Goal: Information Seeking & Learning: Learn about a topic

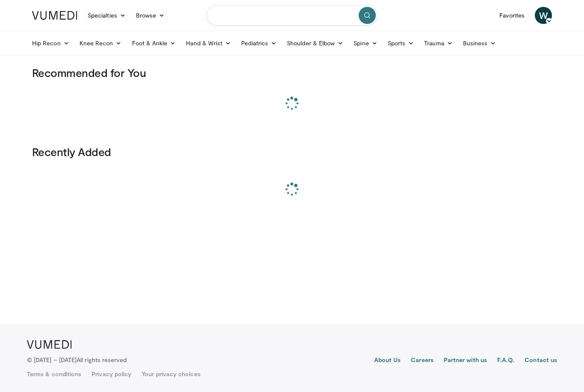
click at [312, 13] on input "Search topics, interventions" at bounding box center [292, 15] width 171 height 21
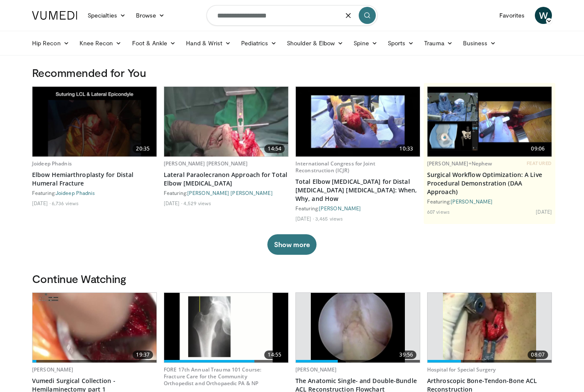
type input "**********"
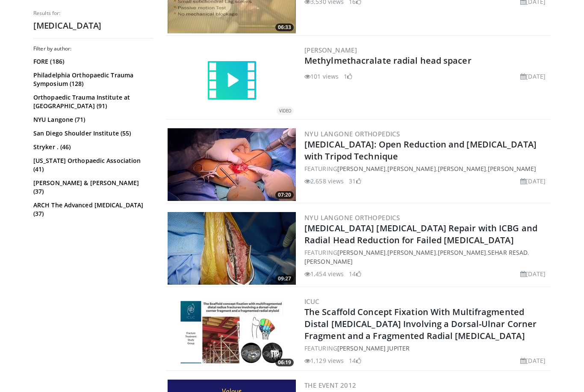
scroll to position [722, 0]
click at [263, 185] on img at bounding box center [232, 165] width 128 height 73
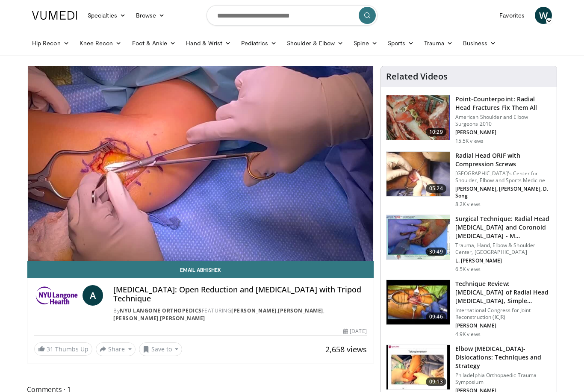
click at [126, 192] on div "10 seconds Tap to unmute" at bounding box center [200, 163] width 346 height 195
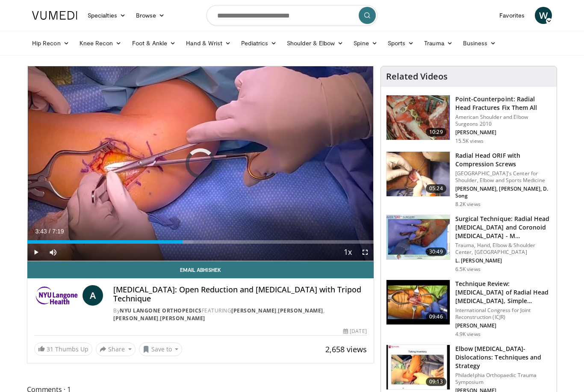
click at [203, 242] on div "Loaded : 47.78%" at bounding box center [200, 241] width 346 height 3
click at [196, 240] on div "Progress Bar" at bounding box center [197, 241] width 41 height 3
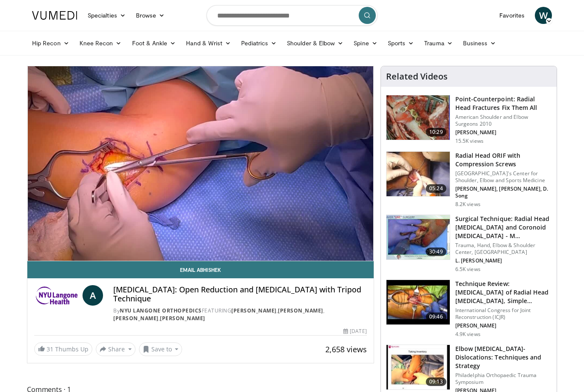
click at [234, 194] on div "10 seconds Tap to unmute" at bounding box center [200, 163] width 346 height 195
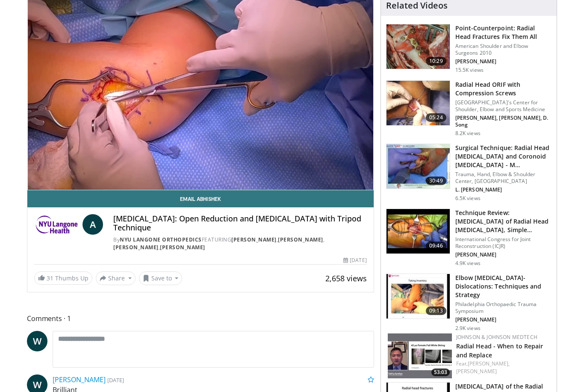
scroll to position [71, 0]
click at [429, 232] on img at bounding box center [418, 231] width 63 height 44
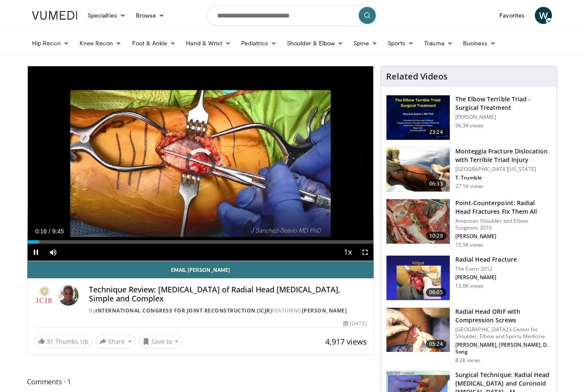
click at [37, 238] on div "Loaded : 3.42%" at bounding box center [200, 240] width 346 height 8
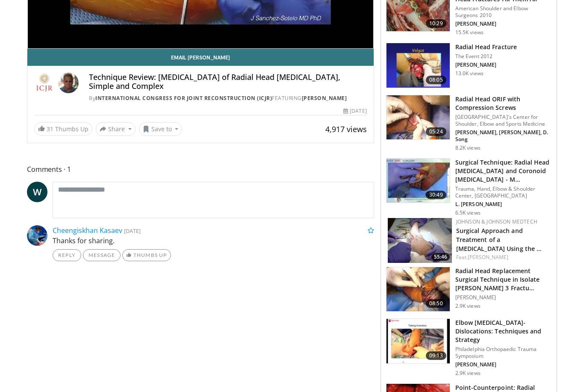
scroll to position [213, 0]
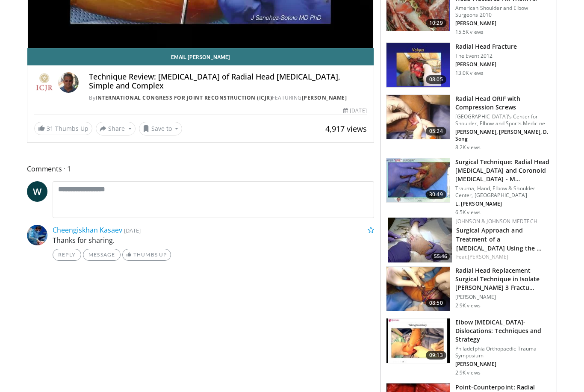
click at [421, 121] on img at bounding box center [418, 117] width 63 height 44
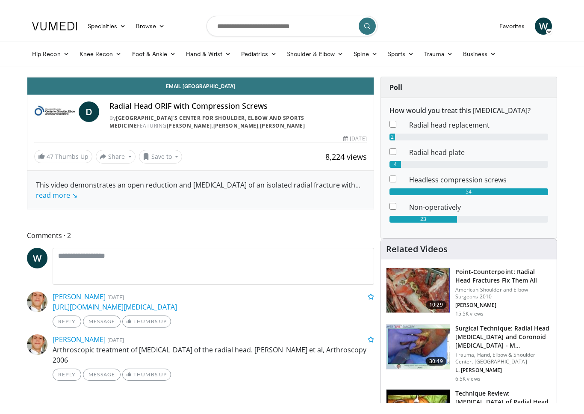
scroll to position [10, 0]
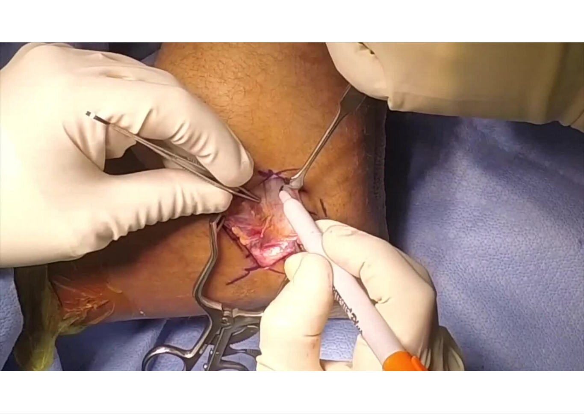
click at [306, 305] on div "10 seconds Tap to unmute" at bounding box center [292, 206] width 584 height 413
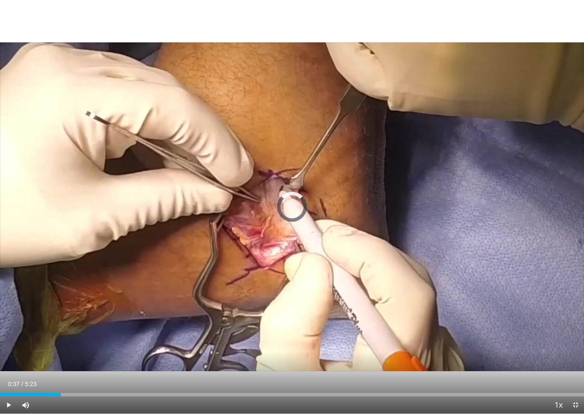
click at [70, 392] on div "Loaded : 3.03%" at bounding box center [292, 394] width 584 height 3
click at [82, 392] on div "Progress Bar" at bounding box center [89, 394] width 147 height 3
click at [80, 392] on div "Progress Bar" at bounding box center [43, 394] width 86 height 3
click at [75, 388] on div "Loaded : 36.71%" at bounding box center [292, 392] width 584 height 8
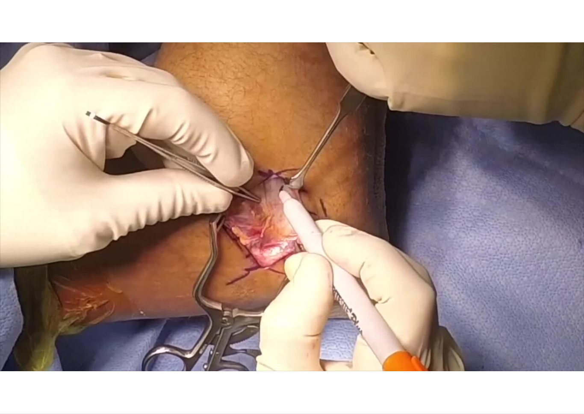
click at [69, 392] on div "Progress Bar" at bounding box center [38, 411] width 77 height 3
click at [338, 263] on div "10 seconds Tap to unmute" at bounding box center [292, 206] width 584 height 413
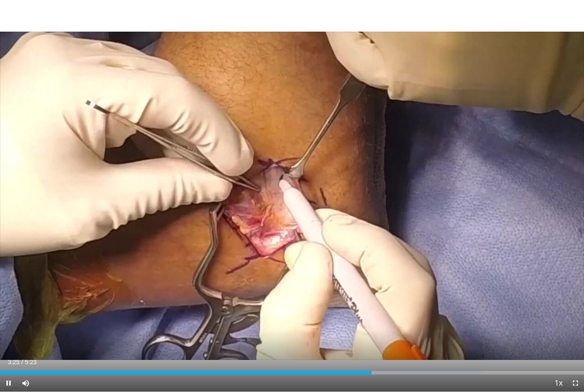
scroll to position [288, 0]
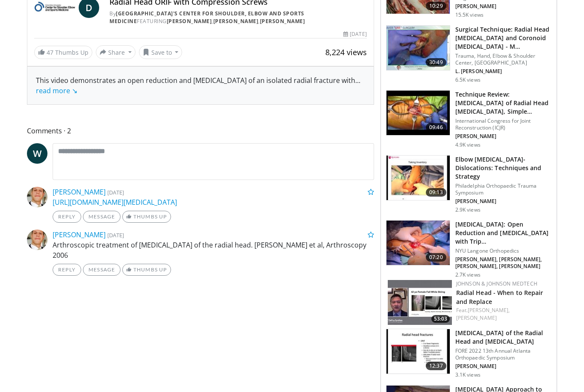
click at [411, 244] on img at bounding box center [418, 243] width 63 height 44
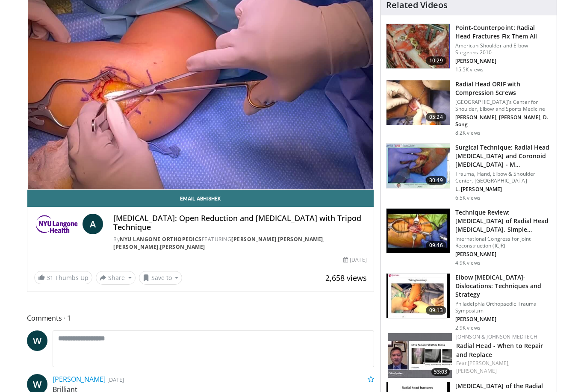
scroll to position [71, 0]
click at [265, 120] on div "10 seconds Tap to unmute" at bounding box center [200, 92] width 346 height 195
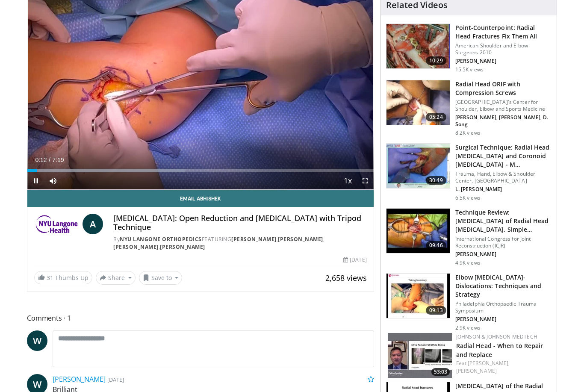
click at [263, 133] on div "10 seconds Tap to unmute" at bounding box center [200, 92] width 346 height 195
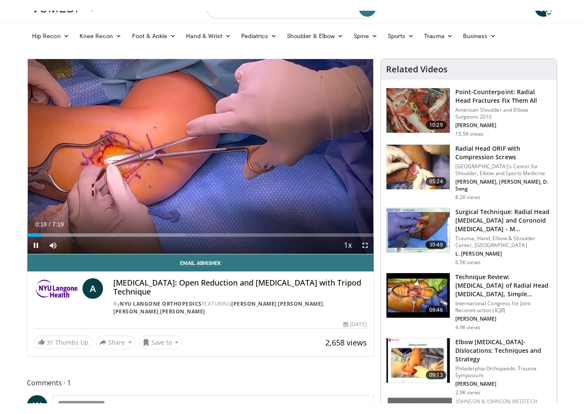
scroll to position [10, 0]
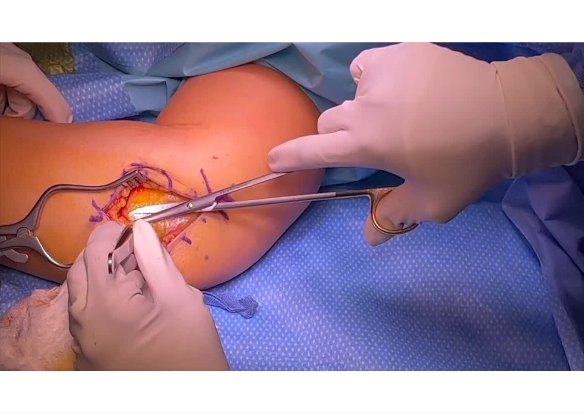
click at [288, 270] on div "10 seconds Tap to unmute" at bounding box center [292, 206] width 584 height 413
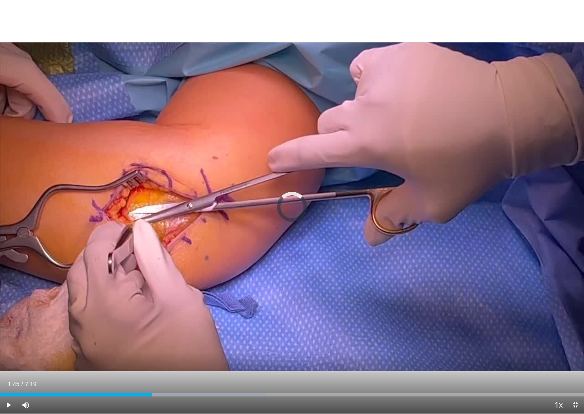
click at [140, 392] on div "Progress Bar" at bounding box center [76, 394] width 152 height 3
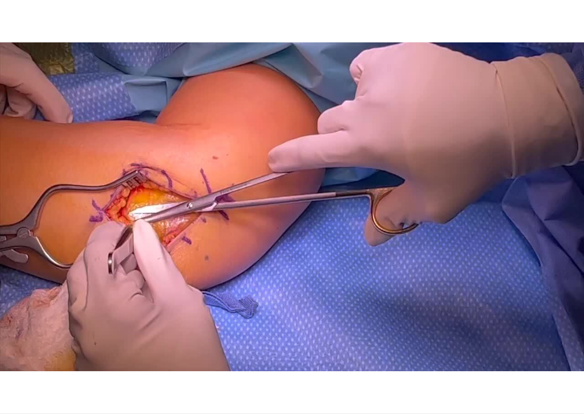
click at [169, 269] on div "10 seconds Tap to unmute" at bounding box center [292, 206] width 584 height 413
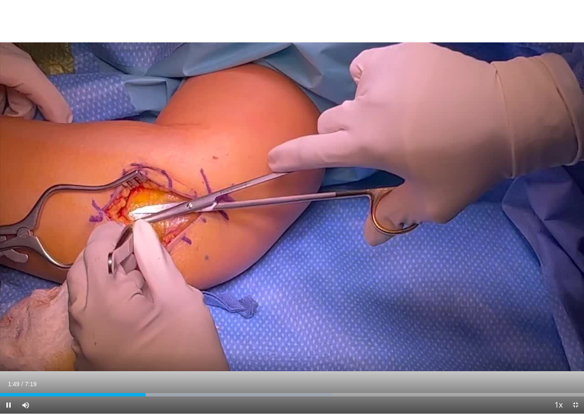
click at [136, 392] on div "Progress Bar" at bounding box center [73, 394] width 146 height 3
click at [17, 392] on html "Specialties Adult & Family Medicine Allergy, Asthma, Immunology Anesthesiology …" at bounding box center [292, 197] width 584 height 414
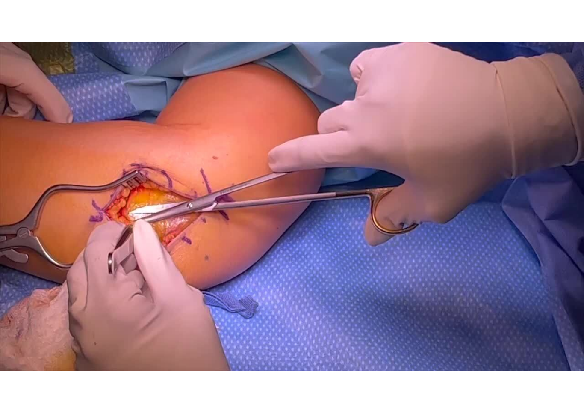
click at [10, 392] on span "Video Player" at bounding box center [8, 421] width 17 height 17
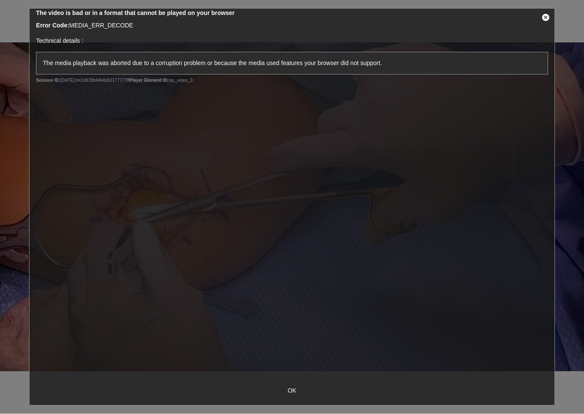
click at [511, 266] on div "10 seconds Tap to unmute" at bounding box center [292, 206] width 584 height 413
click at [477, 259] on div "10 seconds Tap to unmute" at bounding box center [292, 206] width 584 height 413
click at [457, 273] on div "10 seconds Tap to unmute" at bounding box center [292, 206] width 584 height 413
click at [292, 386] on div "10 seconds Tap to unmute" at bounding box center [292, 206] width 584 height 413
click at [294, 392] on div "10 seconds Tap to unmute" at bounding box center [292, 206] width 584 height 413
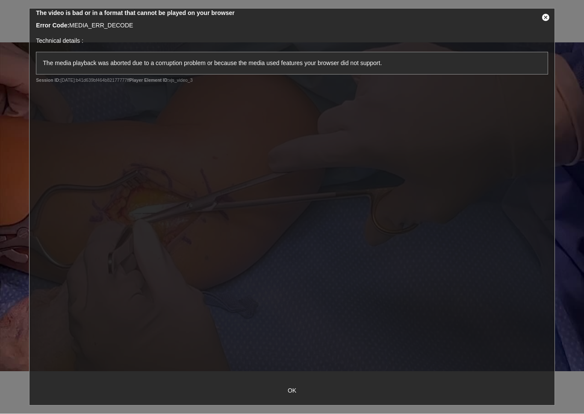
click at [292, 392] on div "10 seconds Tap to unmute" at bounding box center [292, 206] width 584 height 413
click at [288, 389] on div "10 seconds Tap to unmute" at bounding box center [292, 206] width 584 height 413
click at [288, 386] on div "10 seconds Tap to unmute" at bounding box center [292, 206] width 584 height 413
click at [289, 392] on div "10 seconds Tap to unmute" at bounding box center [292, 206] width 584 height 413
click at [288, 389] on div "10 seconds Tap to unmute" at bounding box center [292, 206] width 584 height 413
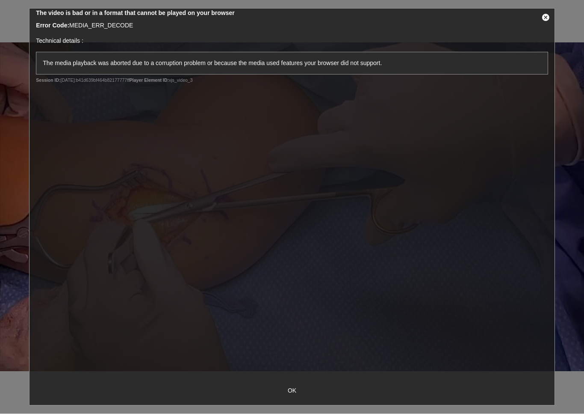
click at [540, 18] on div "10 seconds Tap to unmute" at bounding box center [292, 206] width 584 height 413
click at [541, 16] on div "10 seconds Tap to unmute" at bounding box center [292, 206] width 584 height 413
click at [509, 257] on div "10 seconds Tap to unmute" at bounding box center [292, 206] width 584 height 413
click at [209, 248] on div "10 seconds Tap to unmute" at bounding box center [292, 206] width 584 height 413
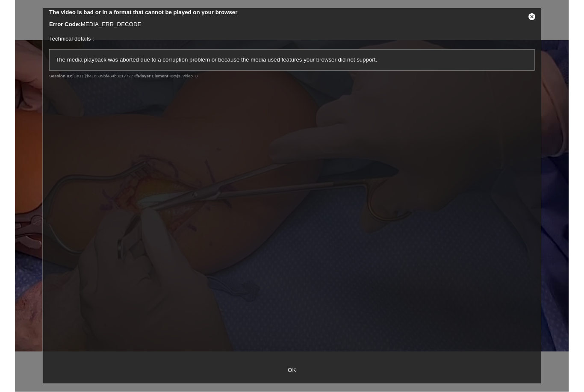
scroll to position [18, 0]
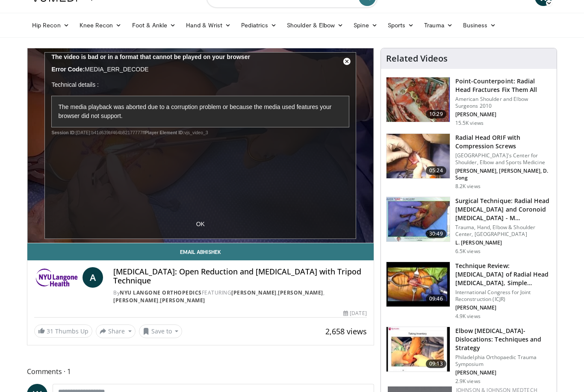
click at [199, 223] on div "10 seconds Tap to unmute" at bounding box center [200, 145] width 346 height 195
click at [201, 219] on div "10 seconds Tap to unmute" at bounding box center [200, 145] width 346 height 195
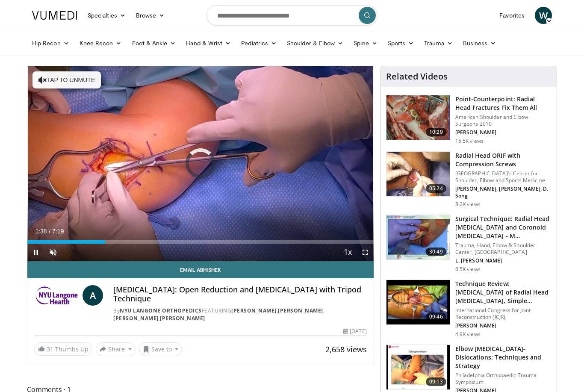
click at [105, 236] on div "Loaded : 11.38%" at bounding box center [200, 240] width 346 height 8
click at [132, 240] on div "Progress Bar" at bounding box center [145, 241] width 95 height 3
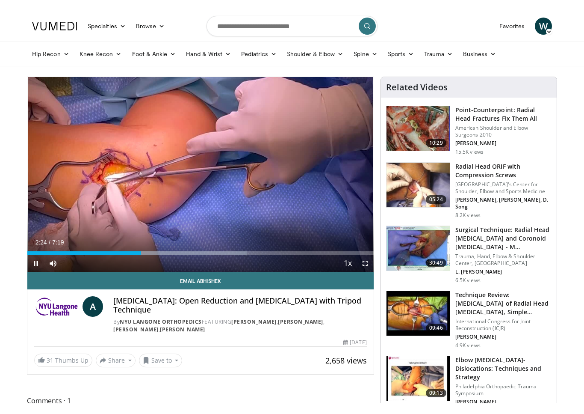
scroll to position [10, 0]
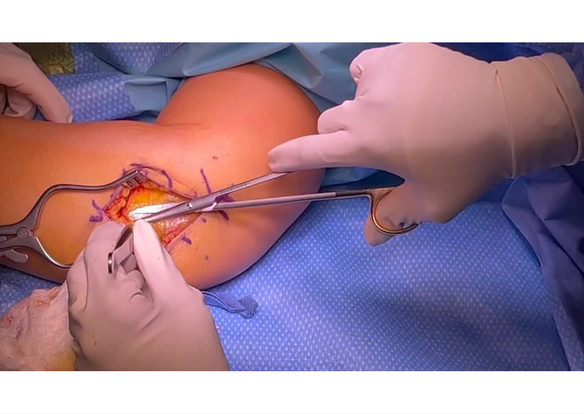
click at [290, 318] on div "10 seconds Tap to unmute" at bounding box center [292, 206] width 584 height 413
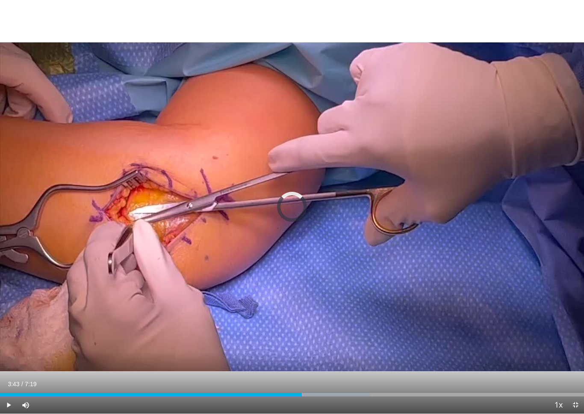
click at [297, 392] on div "Progress Bar" at bounding box center [151, 394] width 302 height 3
click at [283, 390] on div "Loaded : 63.71%" at bounding box center [292, 392] width 584 height 8
click at [12, 392] on span "Video Player" at bounding box center [8, 404] width 17 height 17
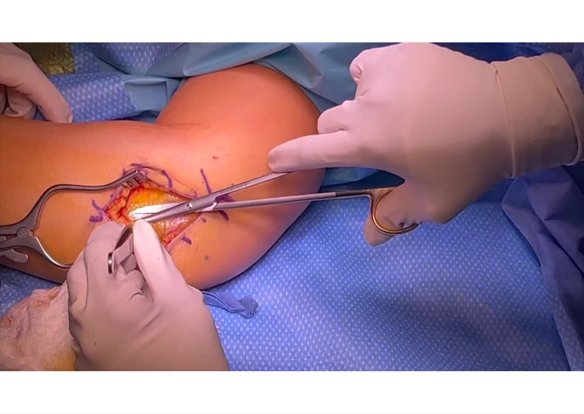
click at [277, 342] on div "10 seconds Tap to unmute" at bounding box center [292, 206] width 584 height 413
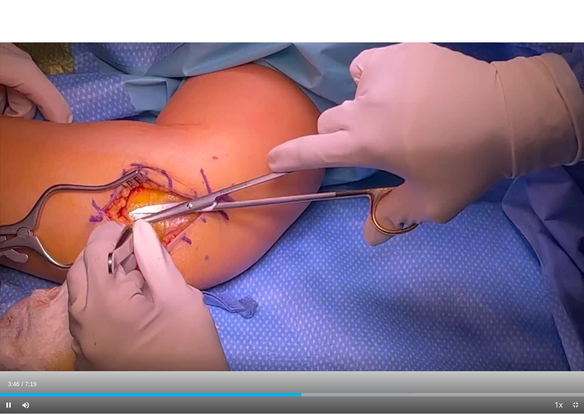
click at [308, 330] on div "10 seconds Tap to unmute" at bounding box center [292, 206] width 584 height 413
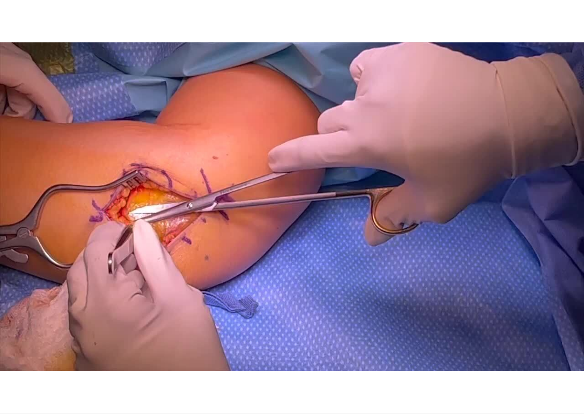
click at [304, 336] on div "10 seconds Tap to unmute" at bounding box center [292, 206] width 584 height 413
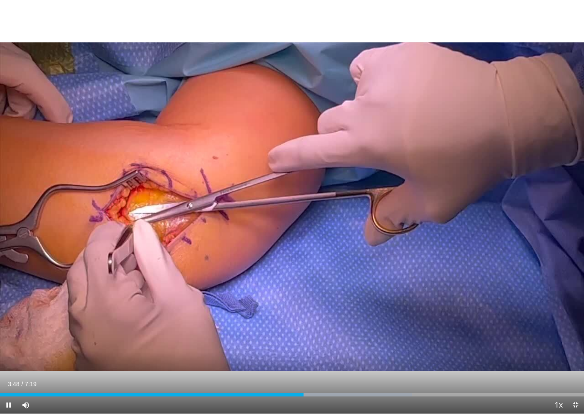
click at [296, 392] on div "Current Time 3:48 / Duration 7:19 Pause Skip Backward Skip Forward Mute Loaded …" at bounding box center [292, 404] width 584 height 17
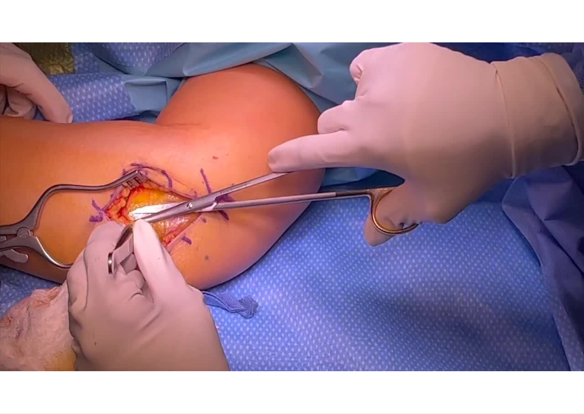
click at [293, 392] on div "Current Time 3:49 / Duration 7:19" at bounding box center [292, 401] width 584 height 8
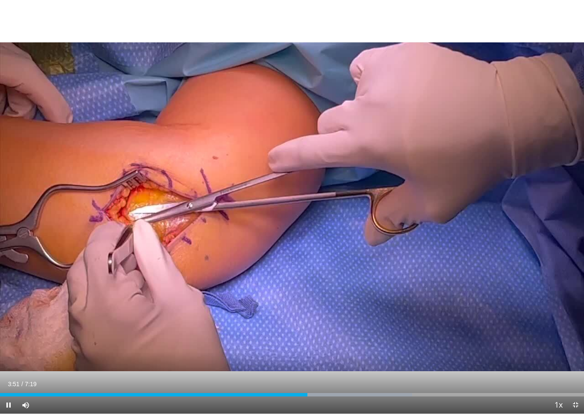
click at [300, 392] on div "Progress Bar" at bounding box center [153, 394] width 307 height 3
click at [292, 392] on div "Progress Bar" at bounding box center [335, 394] width 154 height 3
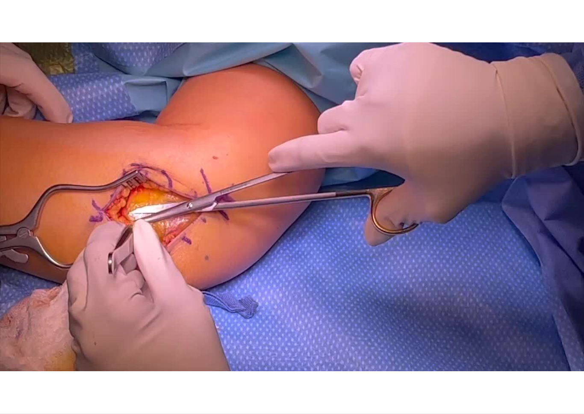
click at [287, 333] on div "10 seconds Tap to unmute" at bounding box center [292, 206] width 584 height 413
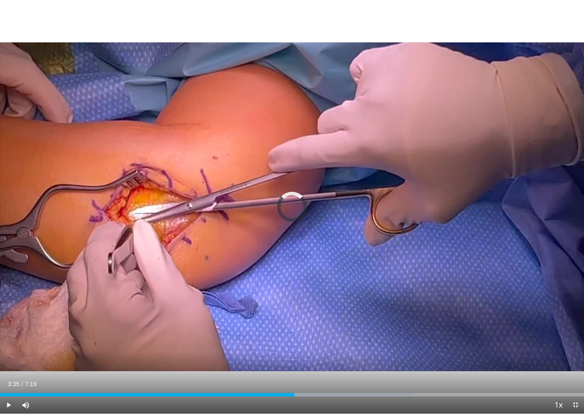
click at [287, 392] on div "Progress Bar" at bounding box center [147, 394] width 295 height 3
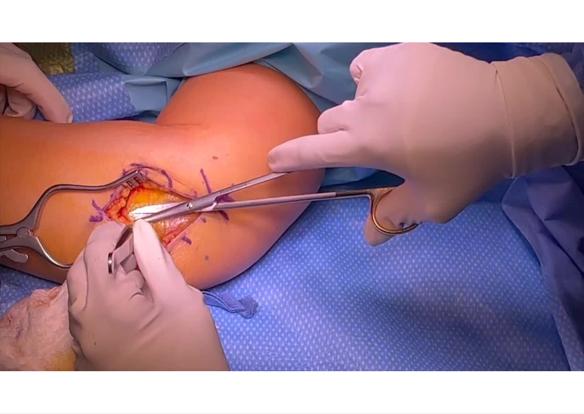
click at [121, 278] on div "10 seconds Tap to unmute" at bounding box center [292, 206] width 584 height 413
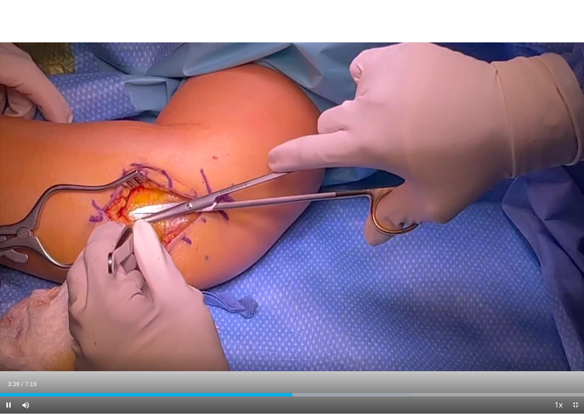
click at [89, 306] on div "10 seconds Tap to unmute" at bounding box center [292, 206] width 584 height 413
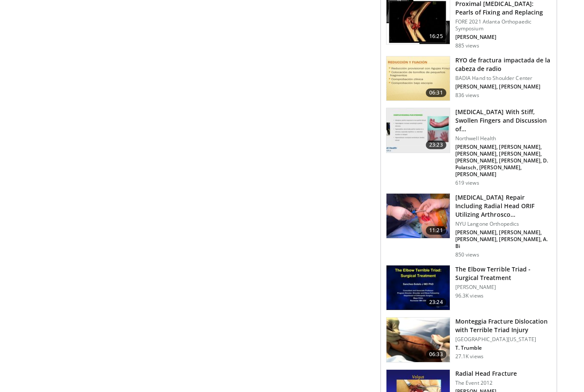
scroll to position [905, 0]
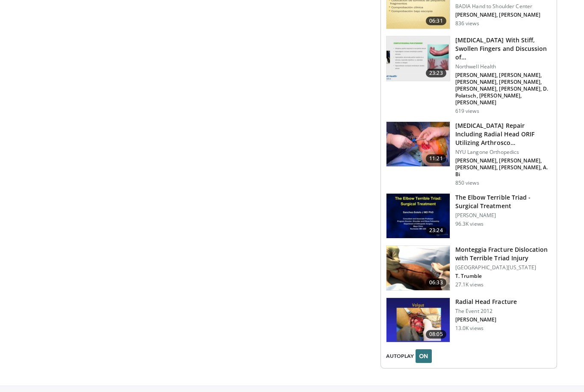
click at [512, 298] on h3 "Radial Head Fracture" at bounding box center [486, 302] width 62 height 9
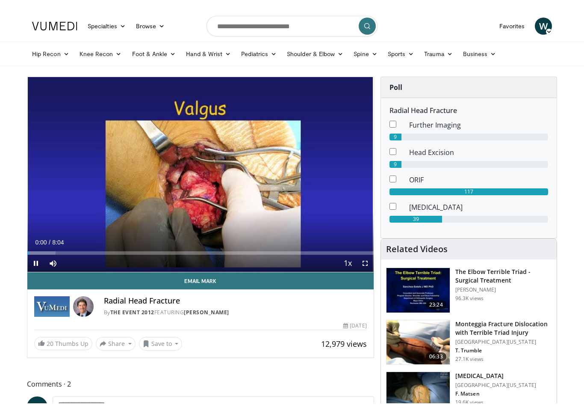
scroll to position [10, 0]
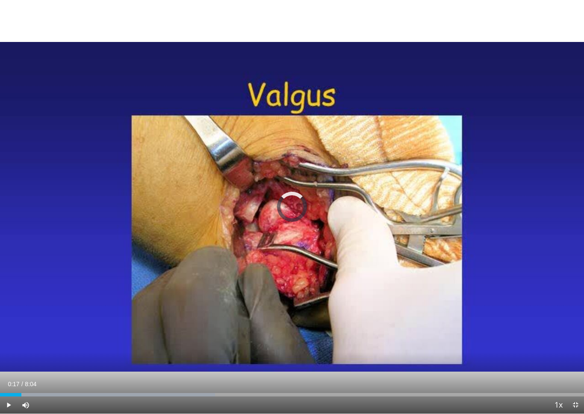
click at [22, 392] on div "Progress Bar" at bounding box center [107, 394] width 215 height 3
click at [50, 388] on div "Loaded : 38.86%" at bounding box center [292, 392] width 584 height 8
click at [86, 357] on div "10 seconds Tap to unmute" at bounding box center [292, 206] width 584 height 413
click at [53, 392] on div "Progress Bar" at bounding box center [131, 394] width 263 height 3
click at [91, 392] on div "Progress Bar" at bounding box center [157, 394] width 284 height 3
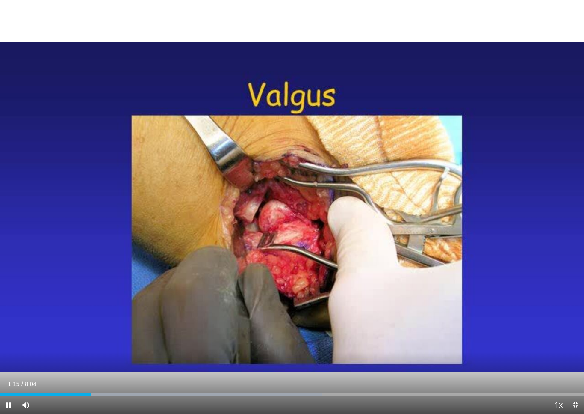
click at [99, 392] on div "Progress Bar" at bounding box center [187, 394] width 269 height 3
click at [84, 392] on div "Progress Bar" at bounding box center [50, 394] width 100 height 3
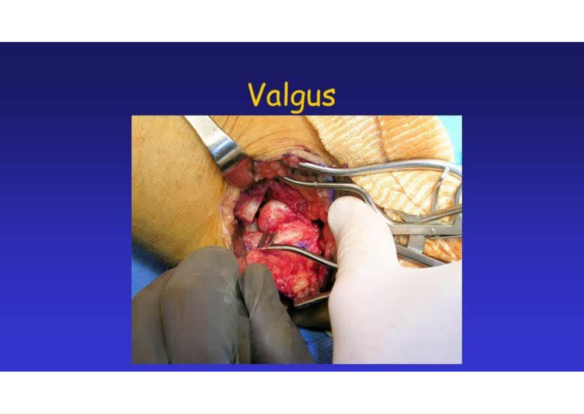
click at [120, 305] on div "10 seconds Tap to unmute" at bounding box center [292, 206] width 584 height 413
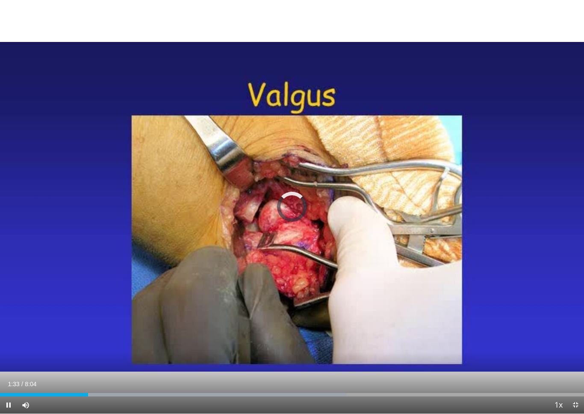
click at [113, 392] on div "Progress Bar" at bounding box center [205, 394] width 283 height 3
click at [133, 392] on div "Progress Bar" at bounding box center [205, 394] width 283 height 3
click at [149, 386] on div "Current Time 1:50 / Duration 8:04" at bounding box center [292, 384] width 584 height 8
click at [154, 389] on div "Loaded : 61.36%" at bounding box center [292, 392] width 584 height 8
click at [154, 392] on div "Progress Bar" at bounding box center [233, 394] width 273 height 3
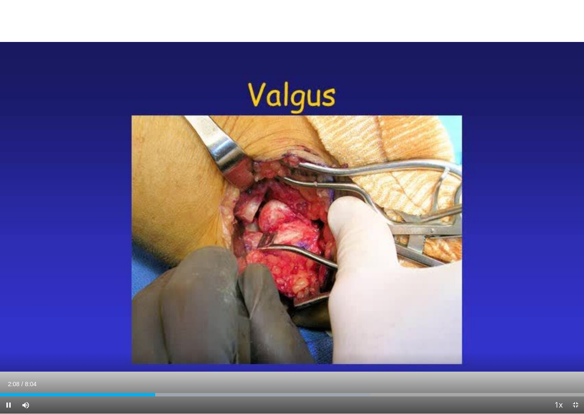
click at [167, 392] on div "Progress Bar" at bounding box center [244, 394] width 253 height 3
click at [157, 392] on div "Progress Bar" at bounding box center [83, 394] width 167 height 3
click at [107, 289] on div "10 seconds Tap to unmute" at bounding box center [292, 206] width 584 height 413
click at [59, 317] on div "10 seconds Tap to unmute" at bounding box center [292, 206] width 584 height 413
click at [68, 319] on div "10 seconds Tap to unmute" at bounding box center [292, 206] width 584 height 413
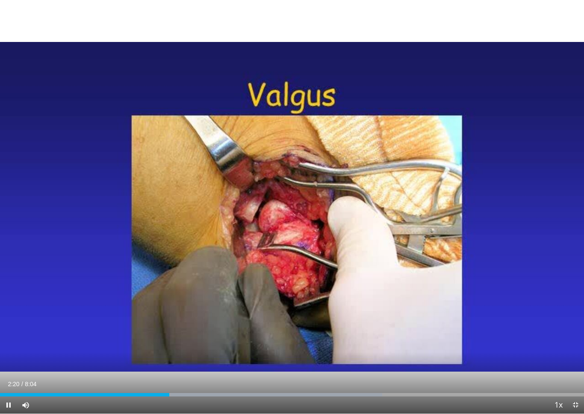
click at [67, 323] on div "10 seconds Tap to unmute" at bounding box center [292, 206] width 584 height 413
click at [173, 392] on div "Current Time 2:21 / Duration 8:04 Pause Skip Backward Skip Forward Mute Loaded …" at bounding box center [292, 404] width 584 height 17
click at [180, 392] on div "Progress Bar" at bounding box center [250, 394] width 264 height 3
click at [189, 392] on div "Progress Bar" at bounding box center [250, 394] width 264 height 3
click at [211, 392] on div "Progress Bar" at bounding box center [250, 394] width 264 height 3
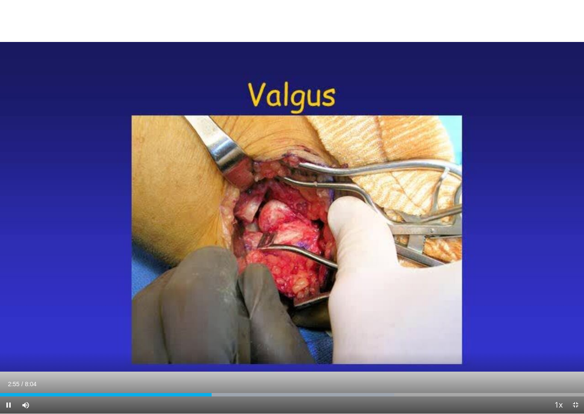
click at [234, 392] on div "Progress Bar" at bounding box center [274, 394] width 241 height 3
click at [259, 392] on div "Progress Bar" at bounding box center [302, 394] width 207 height 3
click at [294, 392] on div "Progress Bar" at bounding box center [320, 394] width 194 height 3
click at [310, 392] on div "Progress Bar" at bounding box center [350, 394] width 184 height 3
click at [578, 385] on div "Current Time 4:17 / Duration 8:04" at bounding box center [292, 384] width 584 height 8
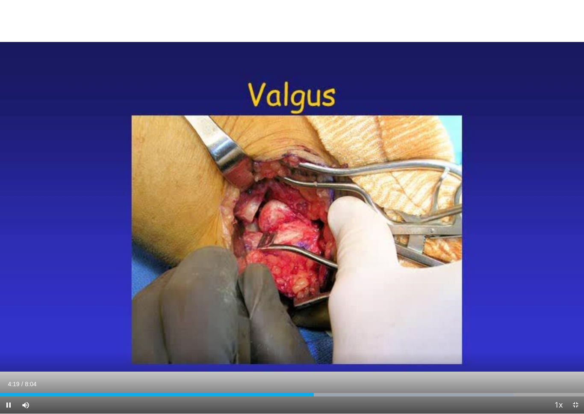
click at [553, 378] on div "10 seconds Tap to unmute" at bounding box center [292, 206] width 584 height 413
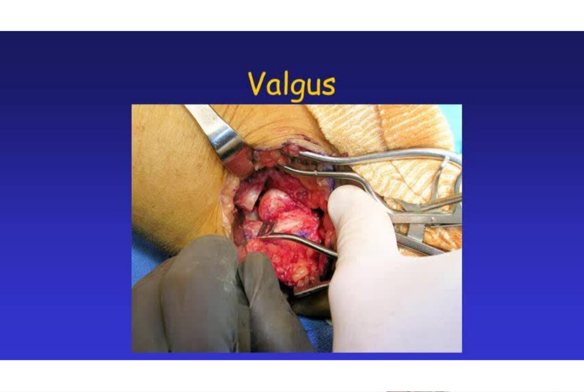
scroll to position [651, 0]
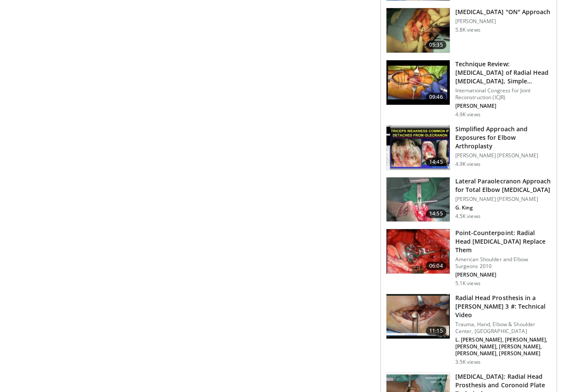
click at [523, 296] on h3 "Radial Head Prosthesis in a [PERSON_NAME] 3 #: Technical Video" at bounding box center [503, 307] width 96 height 26
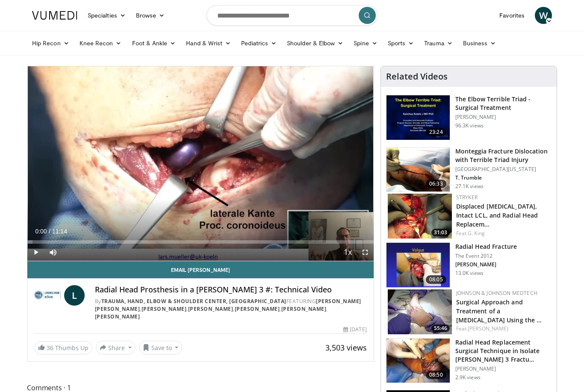
click at [43, 254] on span "Video Player" at bounding box center [35, 252] width 17 height 17
click at [45, 240] on div "Progress Bar" at bounding box center [63, 241] width 72 height 3
click at [74, 233] on div "Current Time 0:35 / Duration 11:14" at bounding box center [200, 232] width 346 height 8
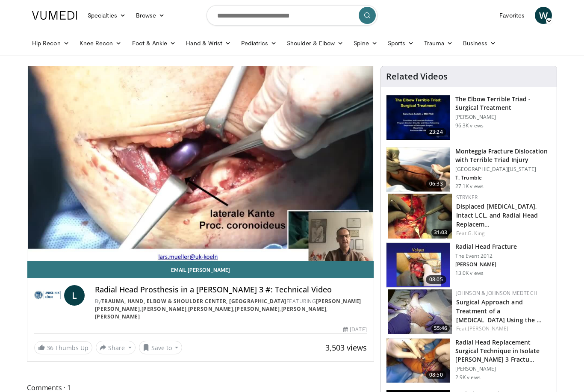
click at [91, 222] on div "10 seconds Tap to unmute" at bounding box center [200, 163] width 346 height 195
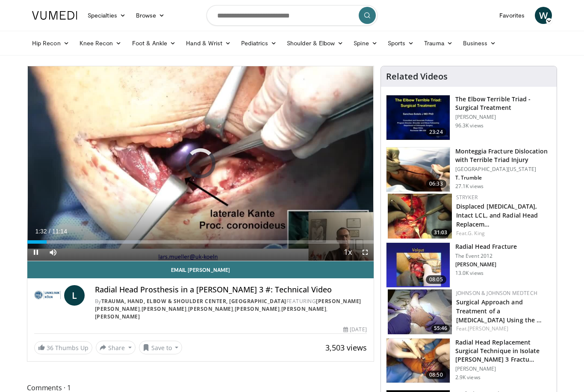
click at [74, 237] on div "Loaded : 32.62%" at bounding box center [200, 240] width 346 height 8
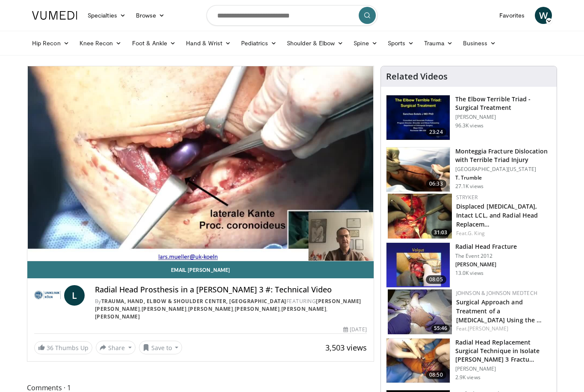
click at [93, 225] on div "10 seconds Tap to unmute" at bounding box center [200, 163] width 346 height 195
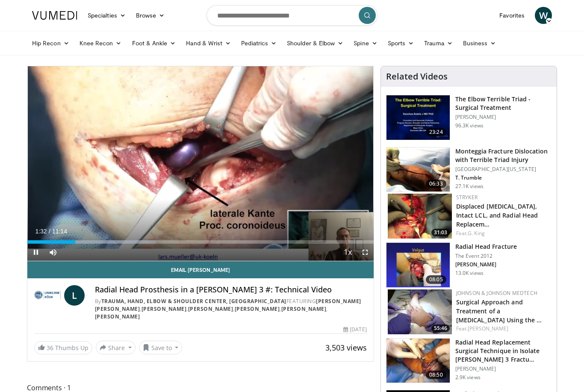
click at [81, 241] on div "Progress Bar" at bounding box center [107, 241] width 97 height 3
click at [122, 197] on div "10 seconds Tap to unmute" at bounding box center [200, 163] width 346 height 195
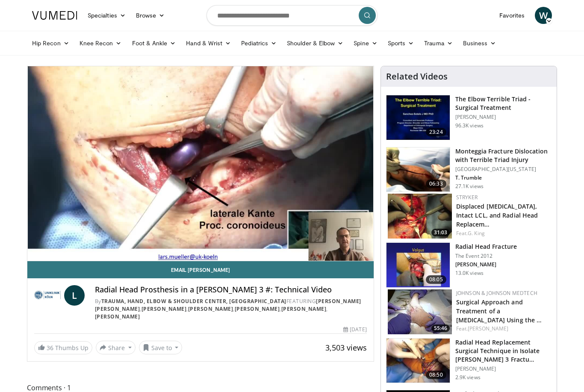
click at [155, 186] on div "10 seconds Tap to unmute" at bounding box center [200, 163] width 346 height 195
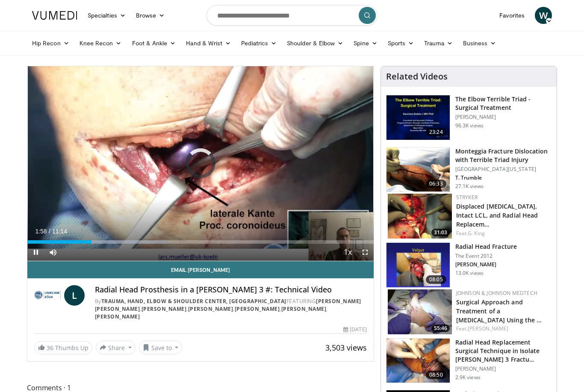
click at [88, 241] on div "Progress Bar" at bounding box center [59, 241] width 64 height 3
click at [83, 240] on div "Progress Bar" at bounding box center [57, 241] width 61 height 3
click at [78, 241] on div "Progress Bar" at bounding box center [55, 241] width 56 height 3
click at [74, 241] on div "Progress Bar" at bounding box center [52, 241] width 51 height 3
click at [68, 242] on div "Loaded : 22.24%" at bounding box center [65, 241] width 77 height 3
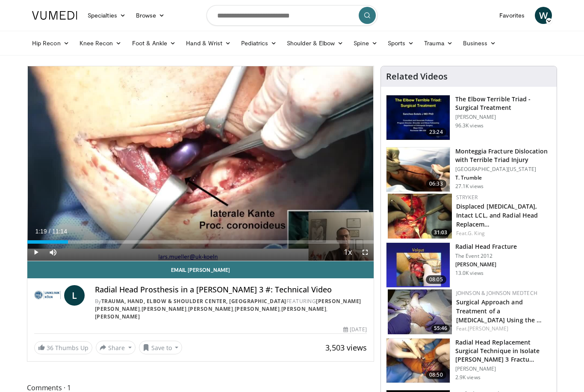
click at [64, 242] on div "Progress Bar" at bounding box center [65, 241] width 5 height 3
click at [59, 240] on div "Progress Bar" at bounding box center [45, 241] width 36 height 3
click at [54, 241] on div "Progress Bar" at bounding box center [78, 241] width 51 height 3
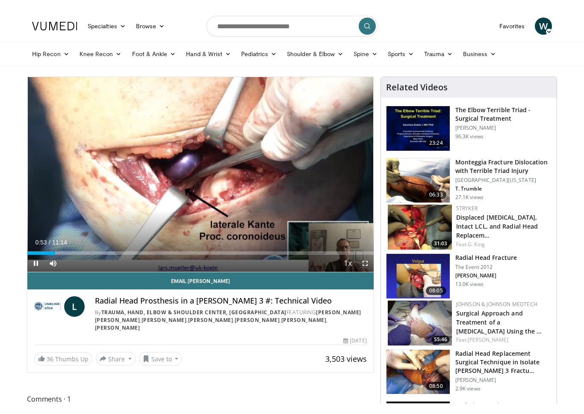
scroll to position [10, 0]
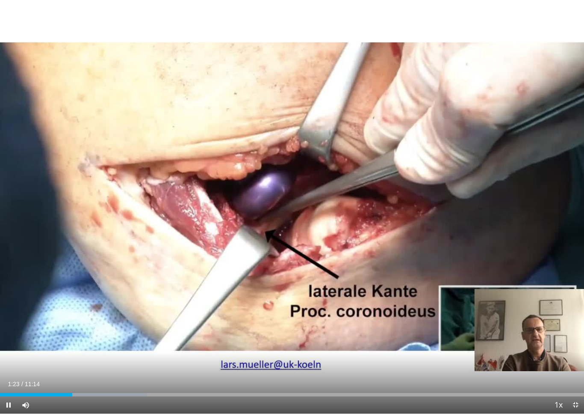
click at [60, 289] on div "10 seconds Tap to unmute" at bounding box center [292, 206] width 584 height 413
click at [38, 343] on div "10 seconds Tap to unmute" at bounding box center [292, 206] width 584 height 413
click at [74, 286] on div "10 seconds Tap to unmute" at bounding box center [292, 206] width 584 height 413
click at [62, 301] on div "10 seconds Tap to unmute" at bounding box center [292, 206] width 584 height 413
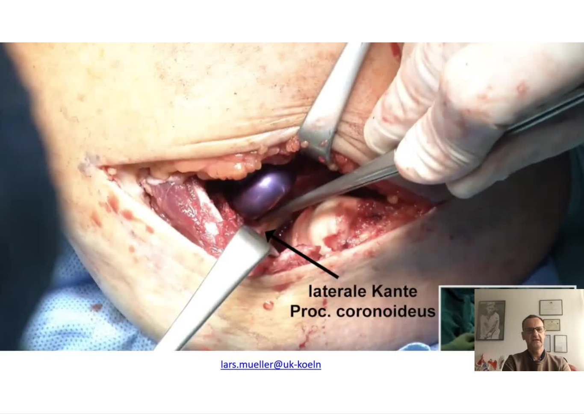
click at [145, 275] on div "10 seconds Tap to unmute" at bounding box center [292, 206] width 584 height 413
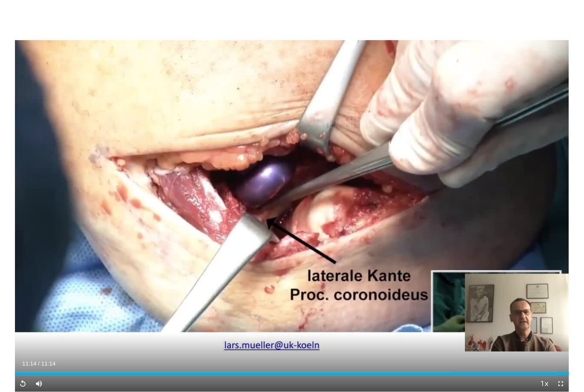
scroll to position [46, 0]
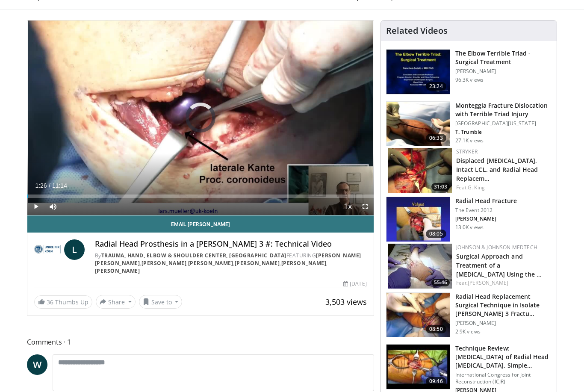
click at [71, 195] on div "Loaded : 0.00%" at bounding box center [200, 196] width 346 height 3
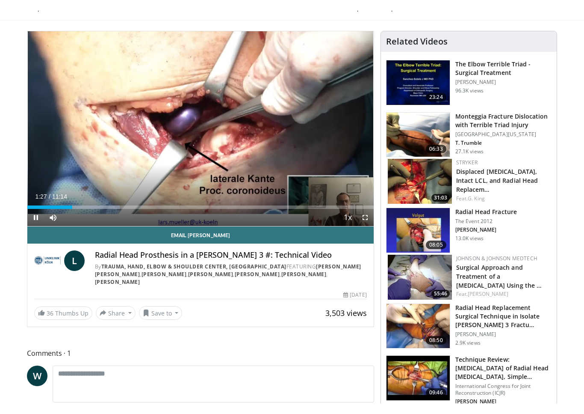
scroll to position [10, 0]
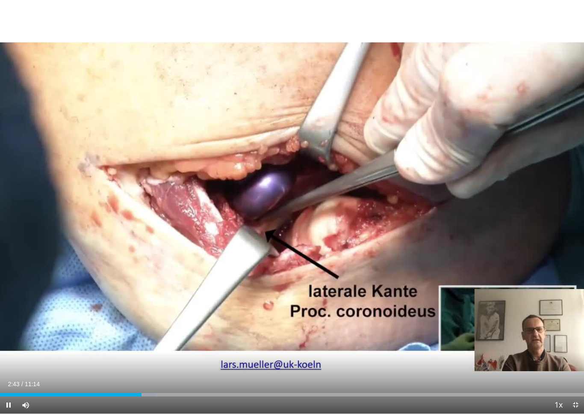
click at [203, 267] on div "10 seconds Tap to unmute" at bounding box center [292, 206] width 584 height 413
click at [146, 392] on div "Progress Bar" at bounding box center [112, 394] width 86 height 3
click at [139, 389] on div "Loaded : 41.52%" at bounding box center [292, 392] width 584 height 8
click at [131, 387] on div "10 seconds Tap to unmute" at bounding box center [292, 206] width 584 height 413
click at [140, 392] on div "Progress Bar" at bounding box center [182, 394] width 135 height 3
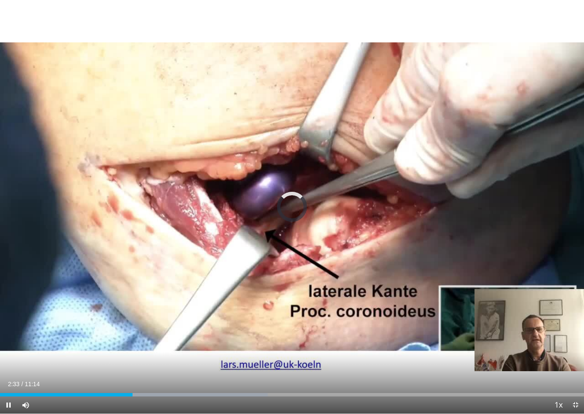
click at [133, 389] on div "Loaded : 45.83%" at bounding box center [292, 392] width 584 height 8
click at [44, 289] on div "10 seconds Tap to unmute" at bounding box center [292, 206] width 584 height 413
click at [135, 392] on div "Progress Bar" at bounding box center [68, 394] width 137 height 3
click at [133, 390] on div "Loaded : 45.83%" at bounding box center [292, 392] width 584 height 8
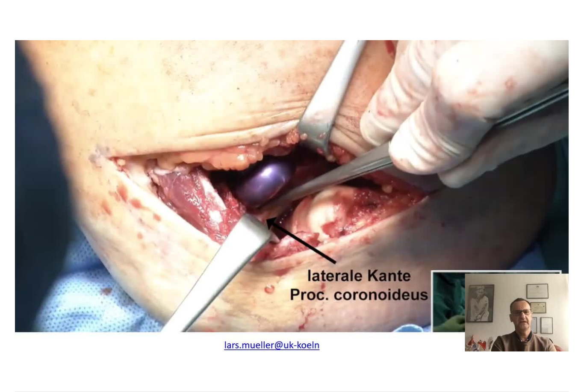
scroll to position [46, 0]
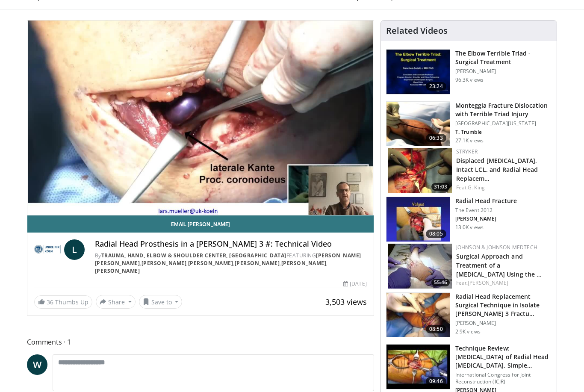
click at [61, 245] on img at bounding box center [47, 249] width 27 height 21
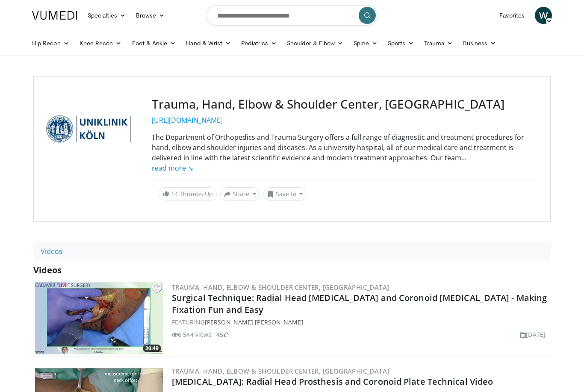
click at [171, 125] on link "[URL][DOMAIN_NAME]" at bounding box center [187, 119] width 71 height 9
